Goal: Transaction & Acquisition: Purchase product/service

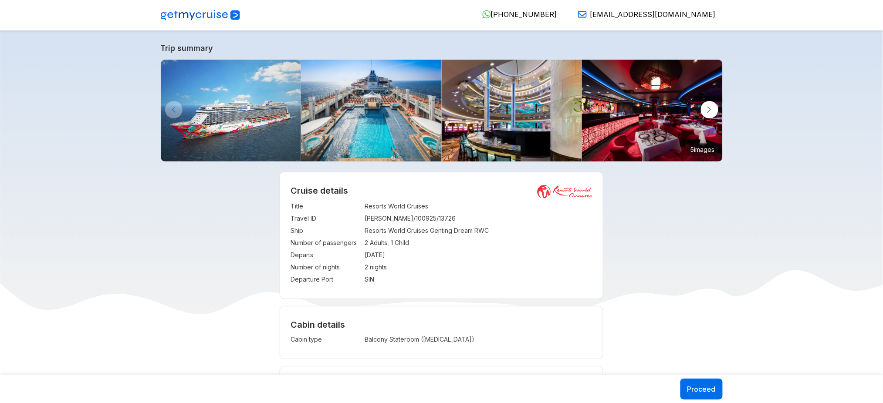
click at [396, 239] on td "2 Adults, 1 Child" at bounding box center [479, 243] width 228 height 12
click at [396, 238] on td "2 Adults, 1 Child" at bounding box center [479, 243] width 228 height 12
click at [382, 241] on td "2 Adults, 1 Child" at bounding box center [479, 243] width 228 height 12
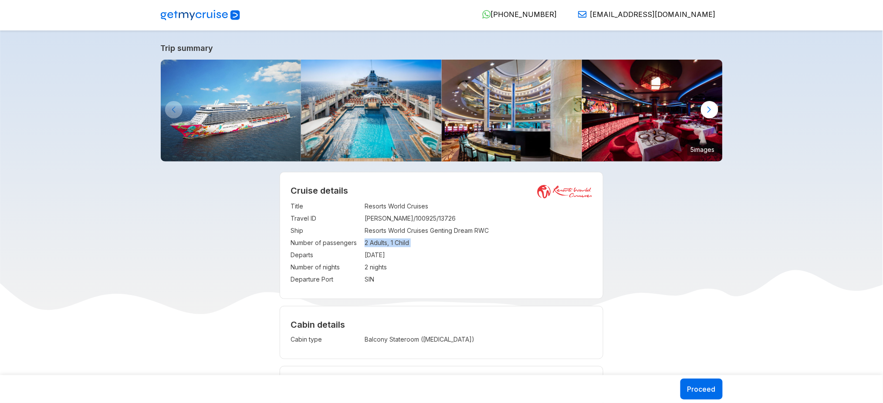
copy td "2 Adults, 1 Child"
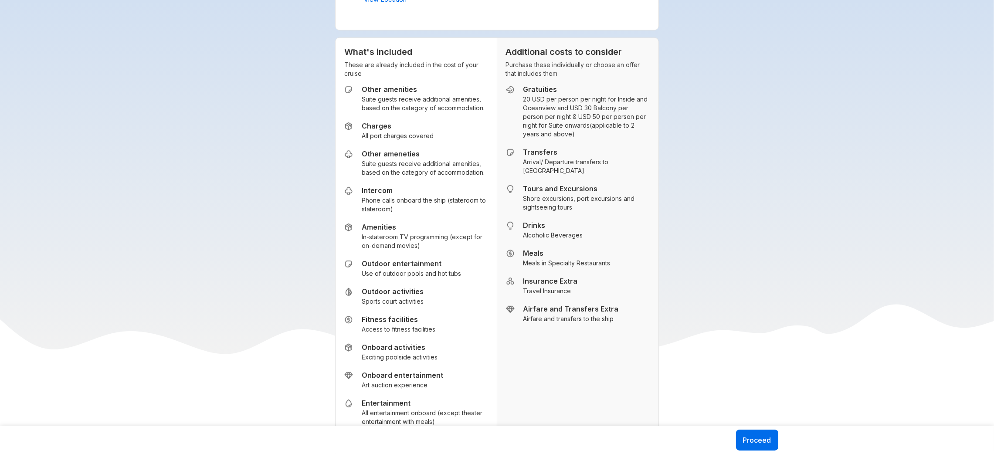
scroll to position [1127, 0]
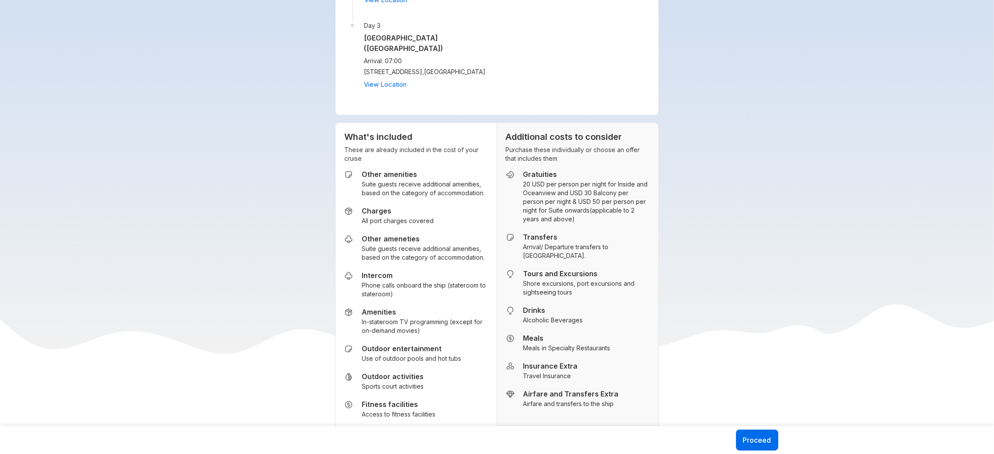
click at [546, 179] on h5 "Gratuities" at bounding box center [586, 174] width 126 height 9
copy h5 "Gratuities"
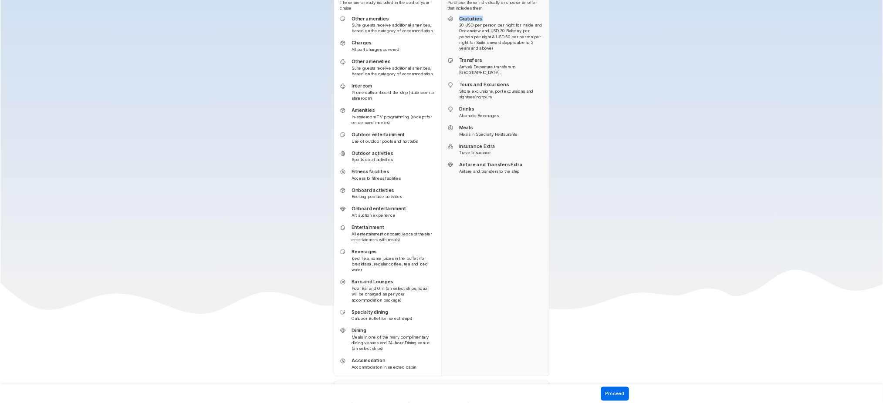
scroll to position [1273, 0]
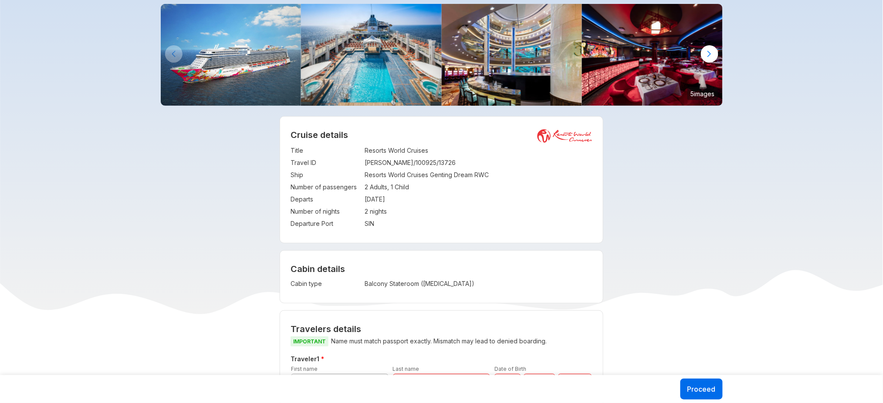
scroll to position [0, 0]
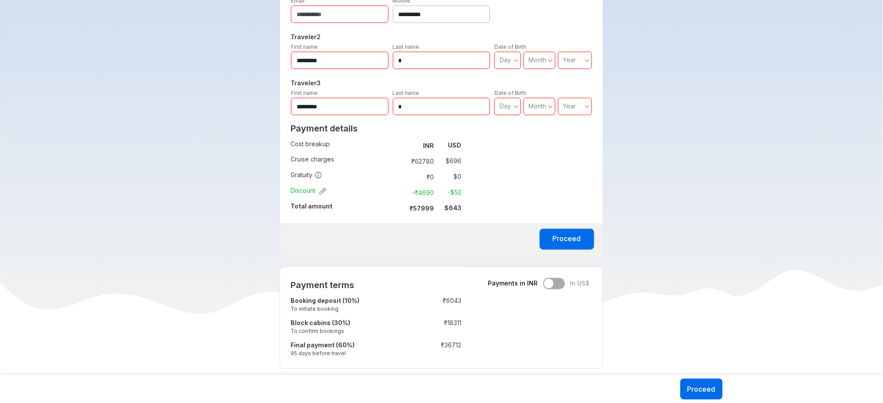
scroll to position [457, 0]
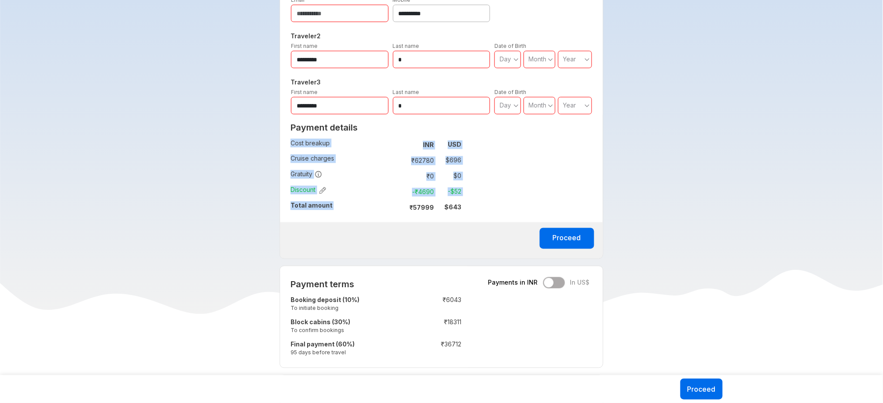
drag, startPoint x: 412, startPoint y: 209, endPoint x: 480, endPoint y: 211, distance: 68.0
click at [480, 211] on div "**********" at bounding box center [442, 84] width 324 height 349
copy tbody "Cost breakup : INR USD Cruise charges : ₹ 62780 $ 696 Gratuity : ₹ 0 $ 0 Discou…"
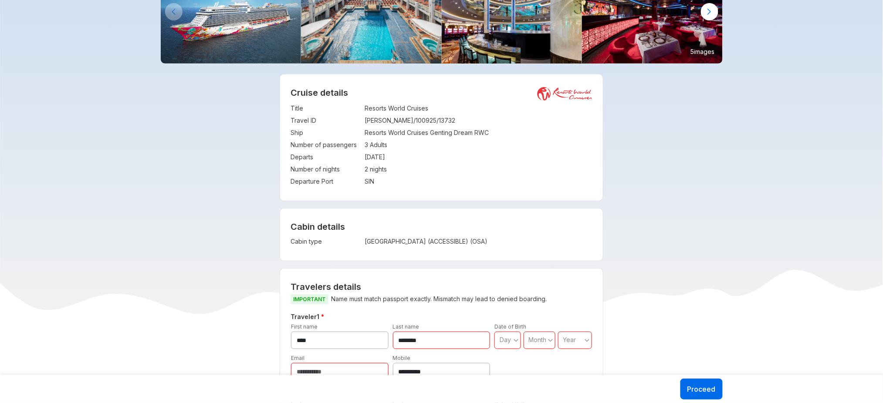
scroll to position [96, 0]
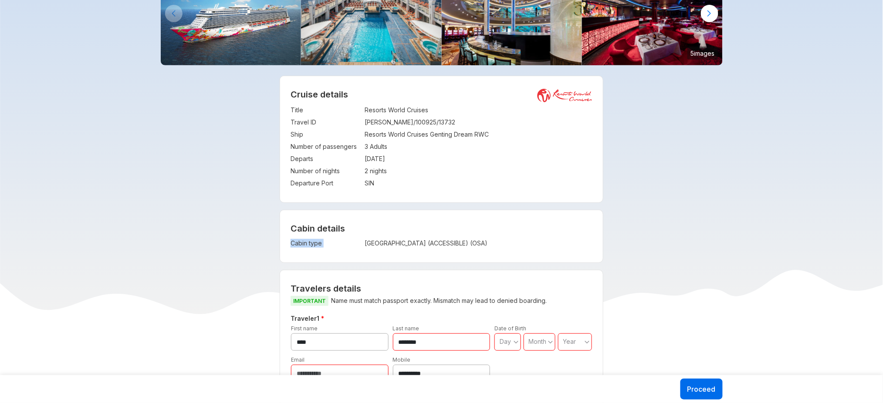
drag, startPoint x: 366, startPoint y: 243, endPoint x: 489, endPoint y: 264, distance: 125.1
copy tbody "Cabin type :"
drag, startPoint x: 366, startPoint y: 146, endPoint x: 400, endPoint y: 147, distance: 34.9
click at [400, 147] on td "3 Adults" at bounding box center [479, 147] width 228 height 12
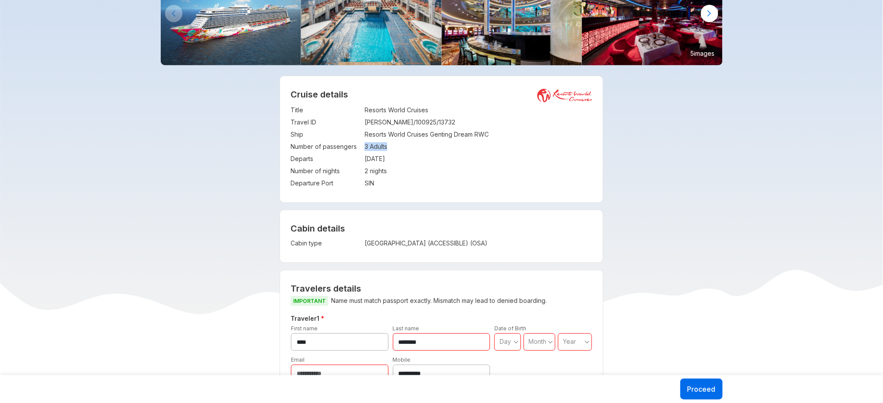
copy td "3 Adults"
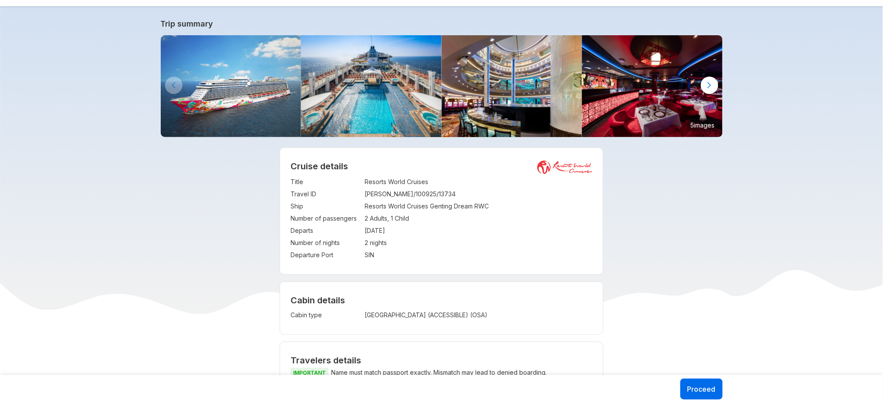
scroll to position [35, 0]
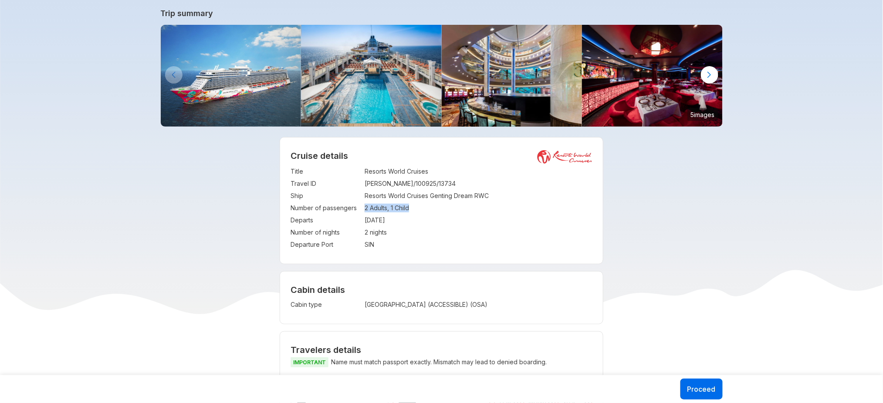
drag, startPoint x: 364, startPoint y: 209, endPoint x: 433, endPoint y: 212, distance: 68.9
click at [433, 212] on tr "Number of passengers : 2 Adults, 1 Child" at bounding box center [442, 208] width 302 height 12
copy tr "2 Adults, 1 Child"
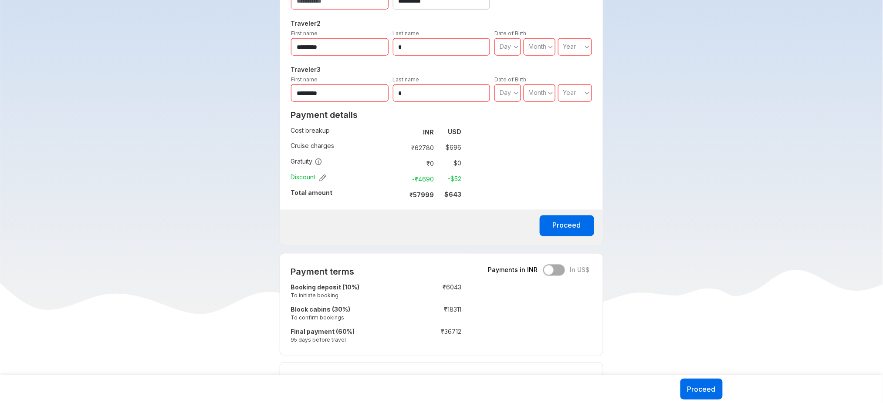
scroll to position [0, 0]
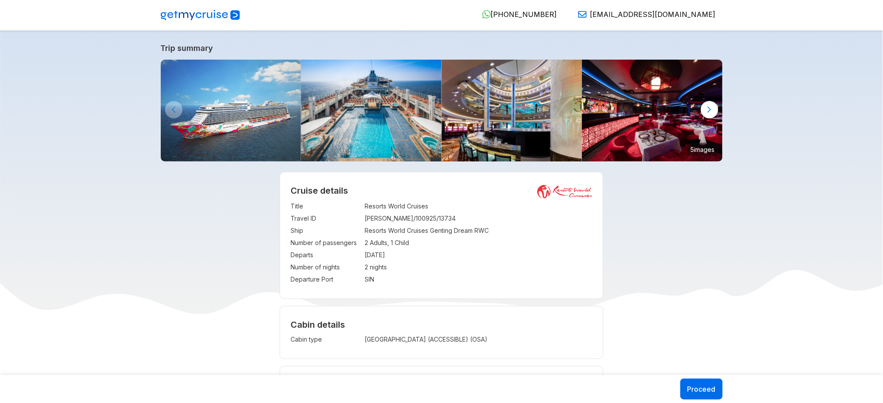
click at [451, 255] on td "[DATE]" at bounding box center [479, 255] width 228 height 12
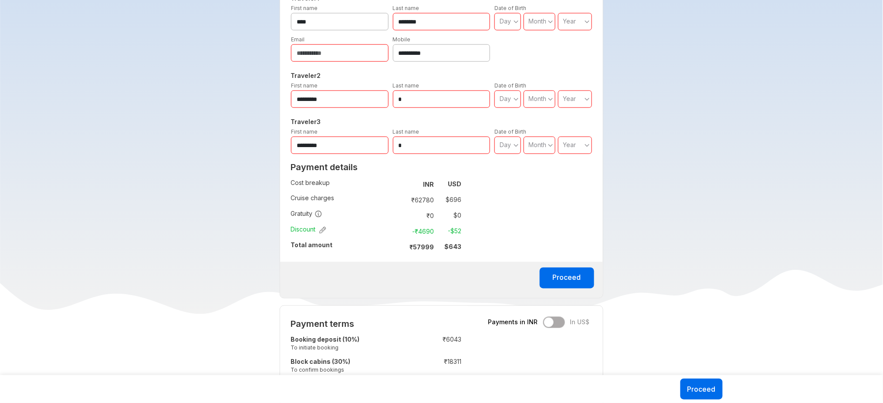
scroll to position [427, 0]
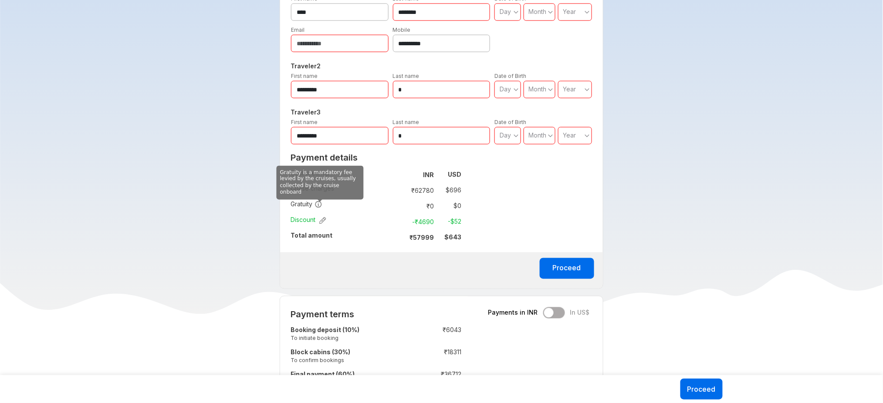
click at [319, 207] on icon at bounding box center [319, 205] width 8 height 8
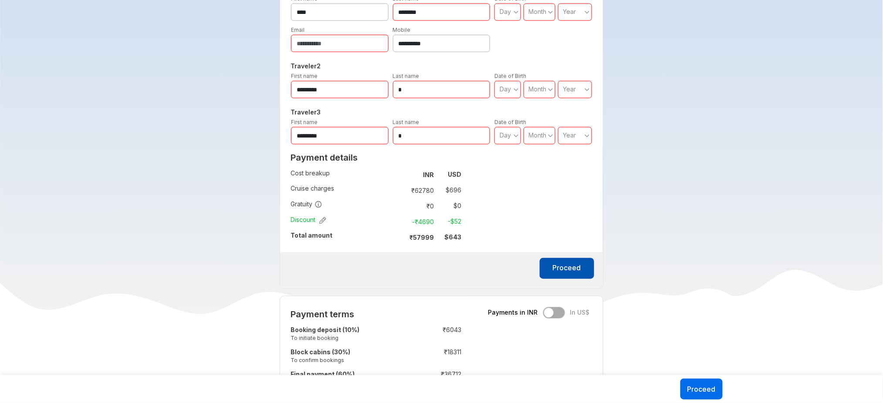
click at [558, 268] on button "Proceed" at bounding box center [567, 268] width 54 height 21
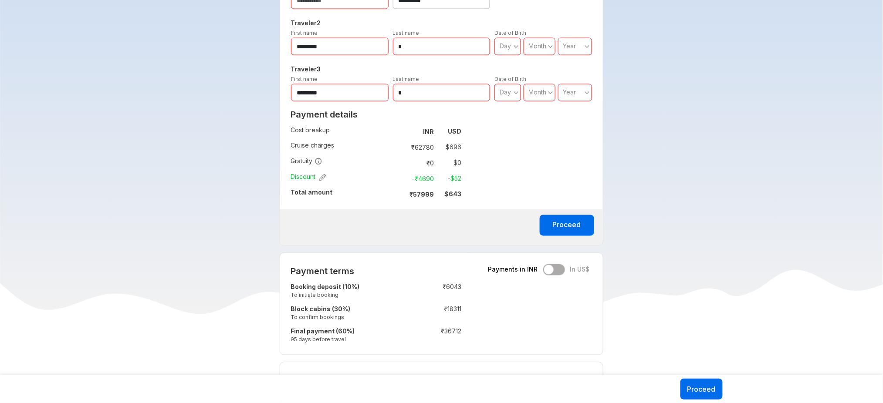
scroll to position [473, 0]
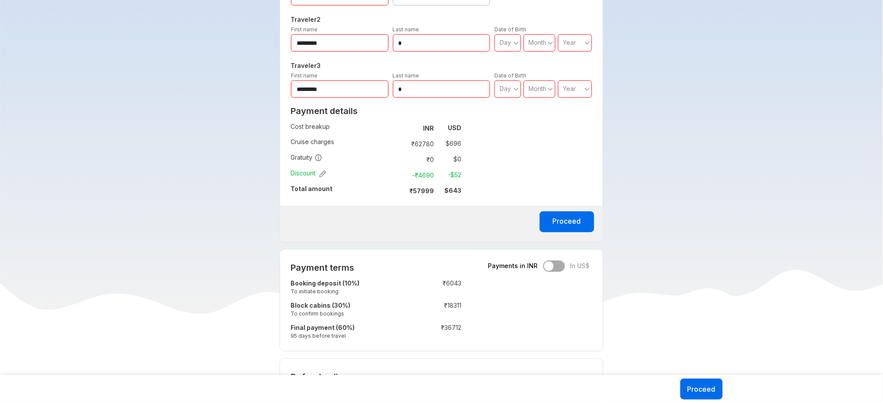
click at [422, 176] on td "-₹ 4690" at bounding box center [419, 175] width 37 height 12
click at [415, 191] on strong "₹ 57999" at bounding box center [422, 191] width 24 height 7
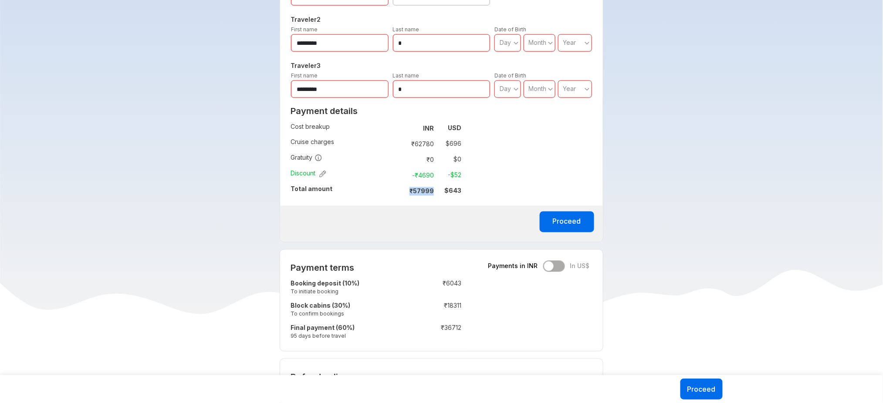
click at [415, 191] on strong "₹ 57999" at bounding box center [422, 191] width 24 height 7
click at [458, 187] on td "$ 643" at bounding box center [449, 191] width 24 height 12
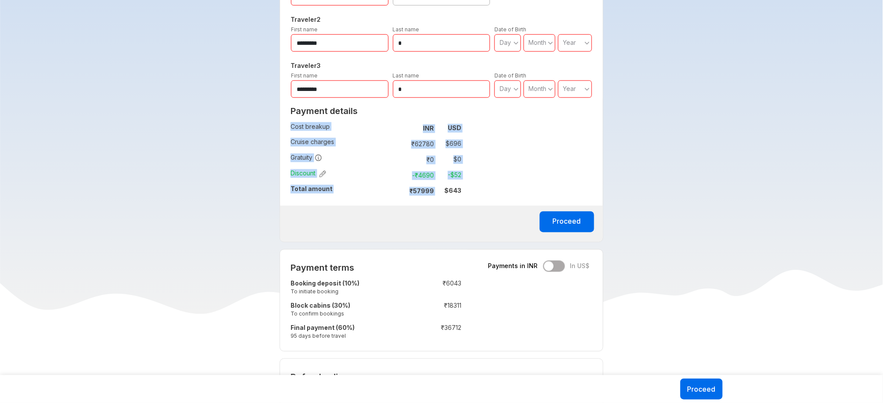
click at [458, 187] on td "$ 643" at bounding box center [449, 191] width 24 height 12
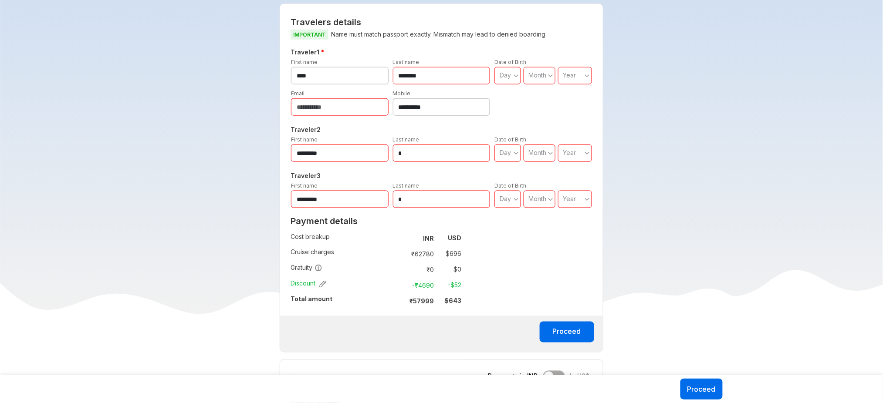
scroll to position [362, 0]
